Goal: Share content: Share content

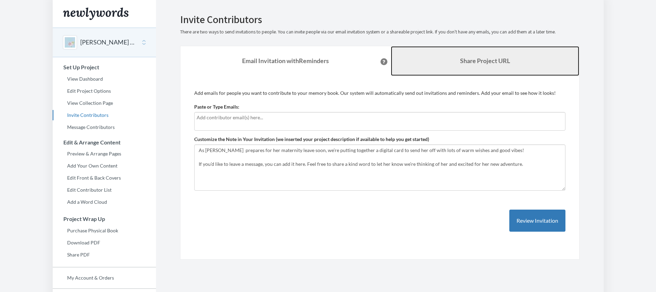
click at [440, 68] on link "Share Project URL" at bounding box center [485, 61] width 188 height 30
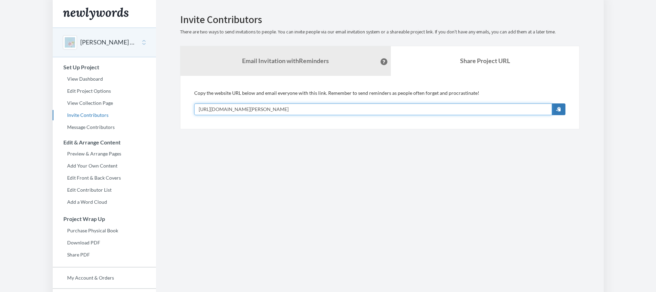
click at [279, 109] on input "[URL][DOMAIN_NAME][PERSON_NAME]" at bounding box center [373, 109] width 358 height 12
click at [282, 110] on input "[URL][DOMAIN_NAME][PERSON_NAME]" at bounding box center [373, 109] width 358 height 12
click at [283, 108] on input "[URL][DOMAIN_NAME][PERSON_NAME]" at bounding box center [373, 109] width 358 height 12
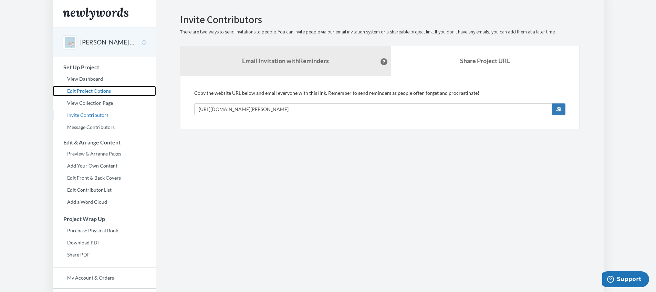
click at [90, 94] on link "Edit Project Options" at bounding box center [104, 91] width 103 height 10
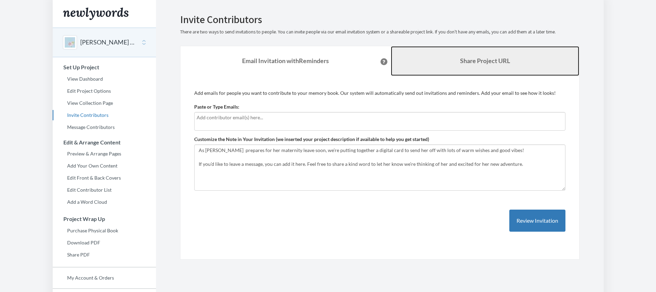
click at [486, 65] on link "Share Project URL" at bounding box center [485, 61] width 188 height 30
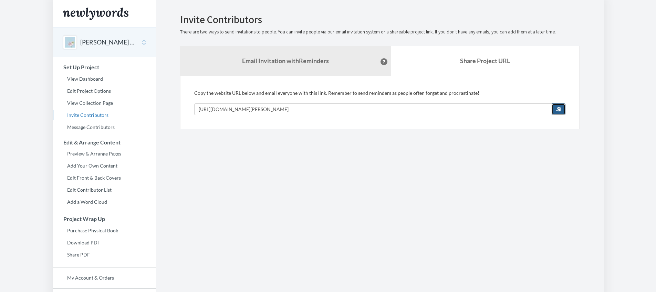
click at [553, 110] on button "button" at bounding box center [558, 109] width 14 height 12
click at [554, 111] on button "button" at bounding box center [558, 109] width 14 height 12
click at [557, 113] on button "button" at bounding box center [558, 109] width 14 height 12
